Goal: Information Seeking & Learning: Learn about a topic

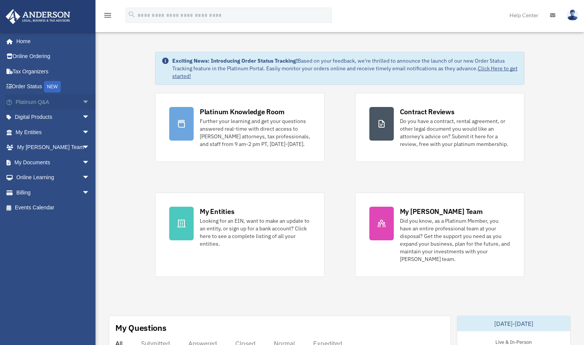
click at [82, 102] on span "arrow_drop_down" at bounding box center [89, 102] width 15 height 16
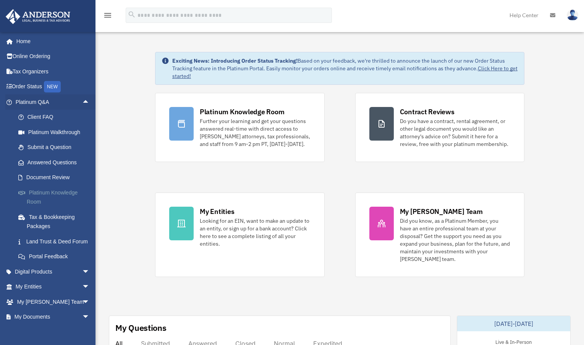
click at [26, 196] on link "Platinum Knowledge Room" at bounding box center [56, 197] width 91 height 24
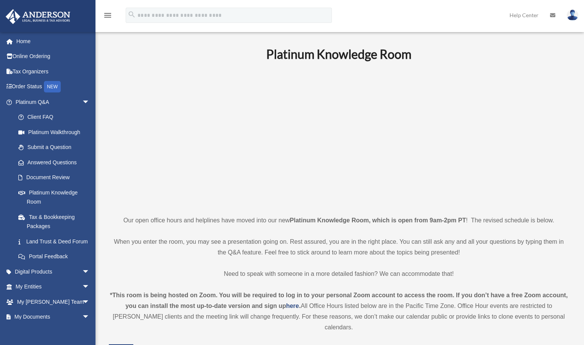
scroll to position [191, 0]
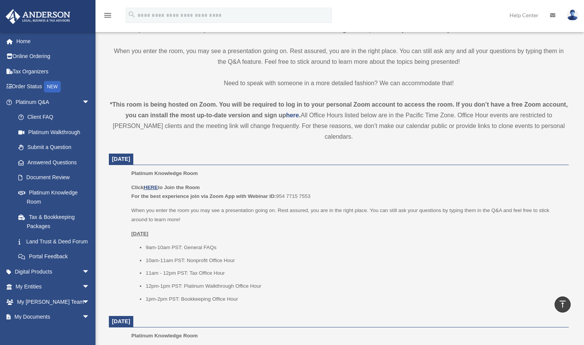
drag, startPoint x: 110, startPoint y: 149, endPoint x: 162, endPoint y: 151, distance: 51.2
click at [162, 154] on dt "[DATE]" at bounding box center [339, 159] width 460 height 11
click at [130, 156] on span "[DATE]" at bounding box center [121, 159] width 18 height 6
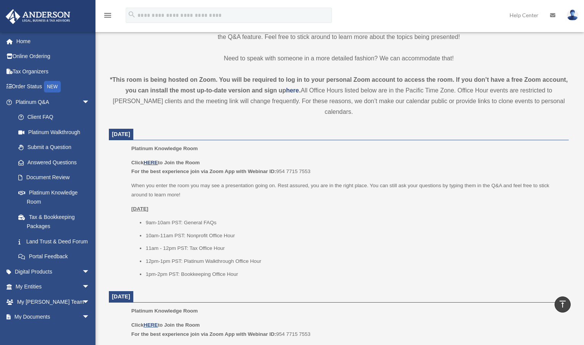
scroll to position [229, 0]
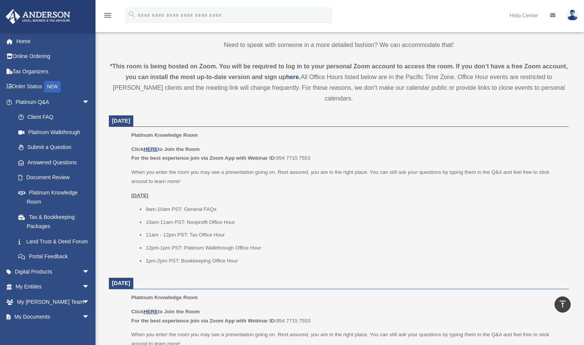
click at [117, 207] on ul "Platinum Knowledge Room Click HERE to Join the Room For the best experience joi…" at bounding box center [338, 201] width 449 height 140
drag, startPoint x: 235, startPoint y: 197, endPoint x: 142, endPoint y: 198, distance: 92.8
click at [142, 205] on ul "9am-10am PST: General FAQs 10am-11am PST: Nonprofit Office Hour 11am - 12pm PST…" at bounding box center [347, 235] width 432 height 60
click at [145, 205] on ul "9am-10am PST: General FAQs 10am-11am PST: Nonprofit Office Hour 11am - 12pm PST…" at bounding box center [347, 235] width 432 height 60
drag, startPoint x: 146, startPoint y: 199, endPoint x: 218, endPoint y: 195, distance: 72.3
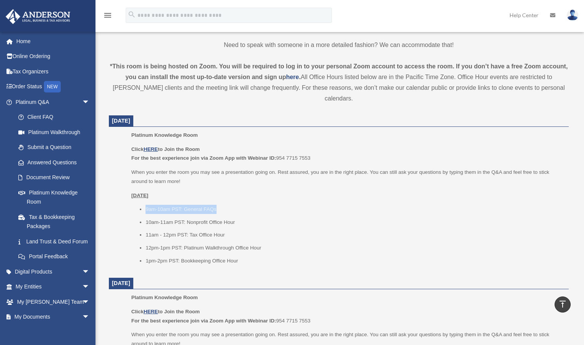
click at [218, 205] on li "9am-10am PST: General FAQs" at bounding box center [355, 209] width 418 height 9
drag, startPoint x: 216, startPoint y: 198, endPoint x: 146, endPoint y: 197, distance: 69.9
click at [146, 205] on li "9am-10am PST: General FAQs" at bounding box center [355, 209] width 418 height 9
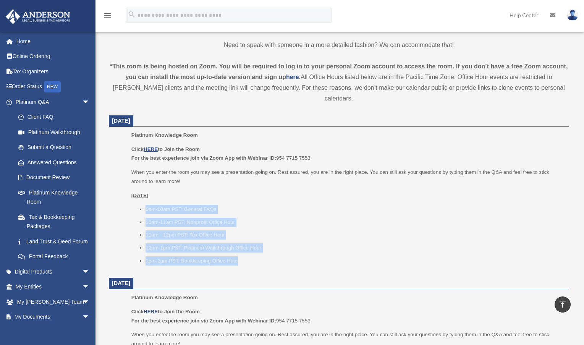
drag, startPoint x: 129, startPoint y: 195, endPoint x: 243, endPoint y: 250, distance: 126.6
click at [243, 250] on ul "Platinum Knowledge Room Click HERE to Join the Room For the best experience joi…" at bounding box center [338, 201] width 449 height 140
click at [197, 243] on li "12pm-1pm PST: Platinum Walkthrough Office Hour" at bounding box center [355, 247] width 418 height 9
drag, startPoint x: 129, startPoint y: 197, endPoint x: 234, endPoint y: 251, distance: 118.1
click at [234, 251] on ul "Platinum Knowledge Room Click HERE to Join the Room For the best experience joi…" at bounding box center [338, 201] width 449 height 140
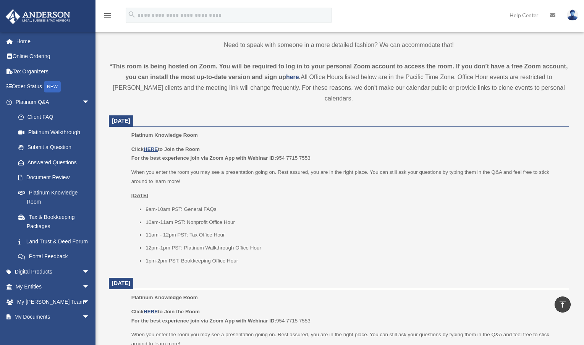
click at [242, 256] on li "1pm-2pm PST: Bookkeeping Office Hour" at bounding box center [355, 260] width 418 height 9
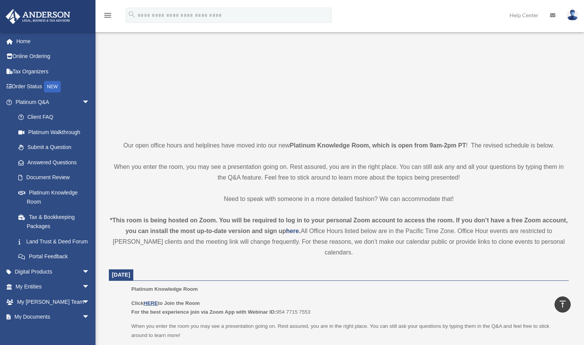
scroll to position [0, 0]
